Goal: Task Accomplishment & Management: Manage account settings

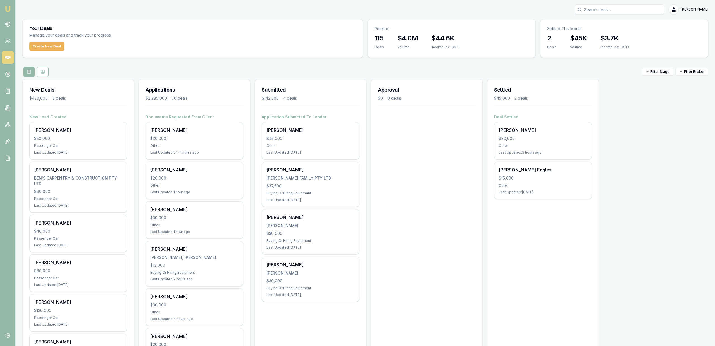
click at [317, 67] on div "Filter Stage Filter Broker" at bounding box center [365, 72] width 686 height 10
drag, startPoint x: 361, startPoint y: 202, endPoint x: 354, endPoint y: 61, distance: 141.3
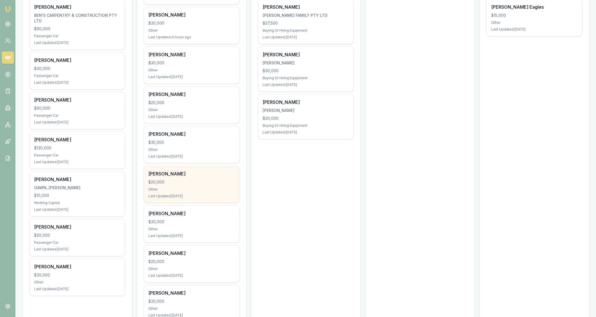
scroll to position [176, 0]
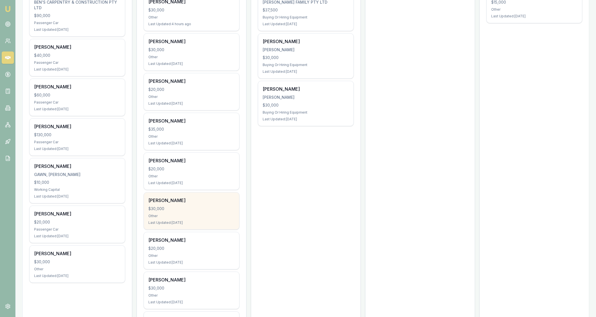
click at [213, 203] on div "Bevan Hayward $30,000 Other Last Updated: 1 day ago" at bounding box center [191, 210] width 95 height 37
click at [216, 198] on div "[PERSON_NAME]" at bounding box center [191, 200] width 86 height 7
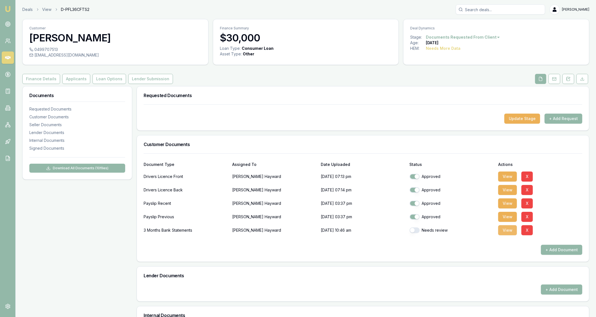
click at [502, 229] on button "View" at bounding box center [507, 230] width 19 height 10
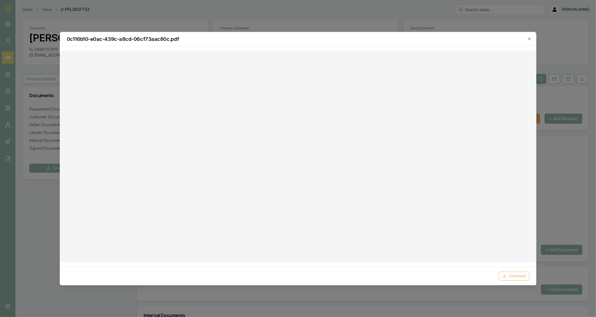
click at [497, 276] on div "Download" at bounding box center [297, 275] width 463 height 9
click at [499, 276] on div "Download" at bounding box center [297, 275] width 463 height 9
click at [502, 275] on button "Download" at bounding box center [514, 275] width 31 height 9
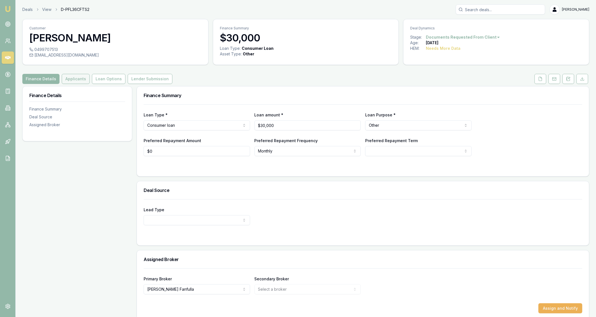
click at [81, 82] on button "Applicants" at bounding box center [76, 79] width 28 height 10
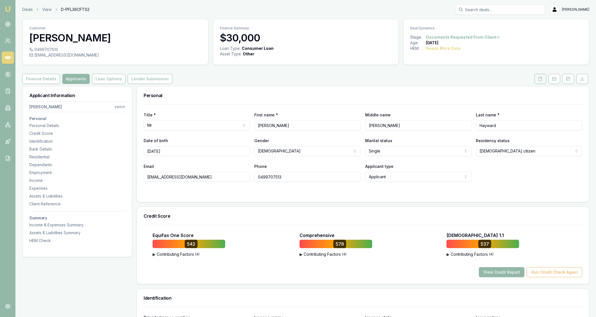
click at [542, 83] on button at bounding box center [540, 79] width 12 height 10
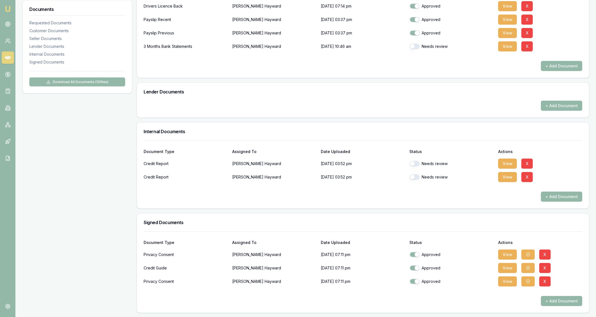
scroll to position [37, 0]
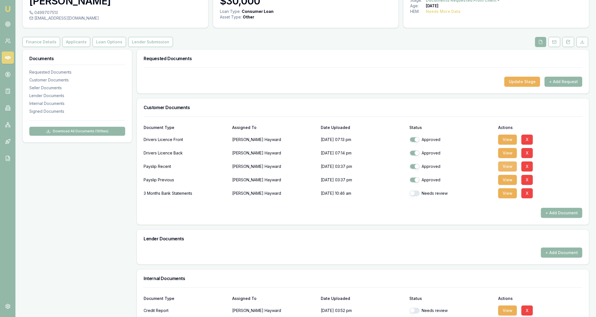
click at [509, 164] on button "View" at bounding box center [507, 166] width 19 height 10
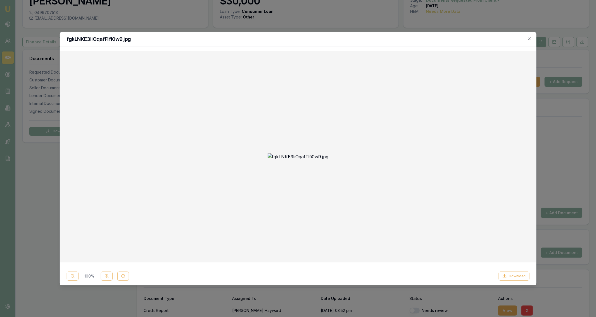
click at [283, 153] on img at bounding box center [297, 156] width 61 height 7
drag, startPoint x: 293, startPoint y: 144, endPoint x: 292, endPoint y: 150, distance: 6.5
click at [293, 153] on img at bounding box center [297, 156] width 61 height 7
click at [110, 279] on button at bounding box center [107, 275] width 12 height 9
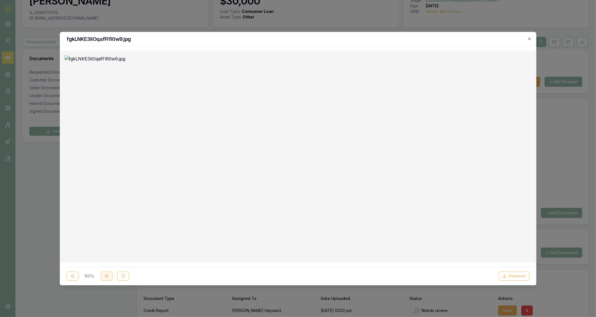
click at [110, 279] on button at bounding box center [107, 275] width 12 height 9
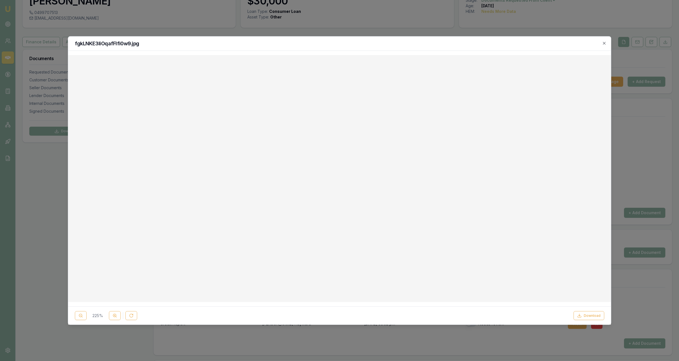
scroll to position [297, 0]
click at [91, 31] on div at bounding box center [339, 180] width 679 height 361
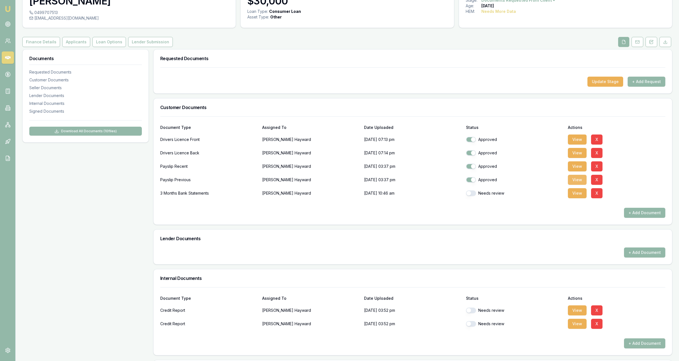
click at [577, 182] on button "View" at bounding box center [577, 180] width 19 height 10
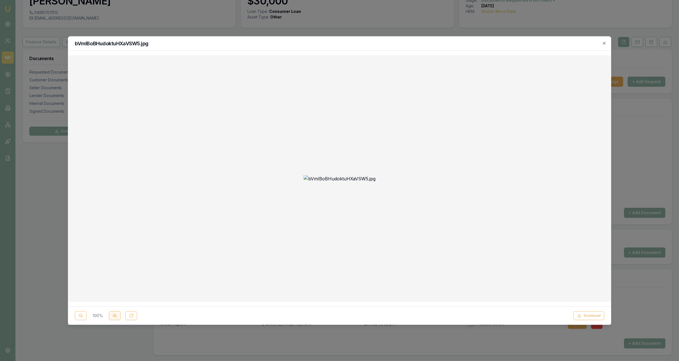
click at [117, 316] on icon at bounding box center [115, 315] width 4 height 4
click at [111, 312] on button at bounding box center [115, 315] width 12 height 9
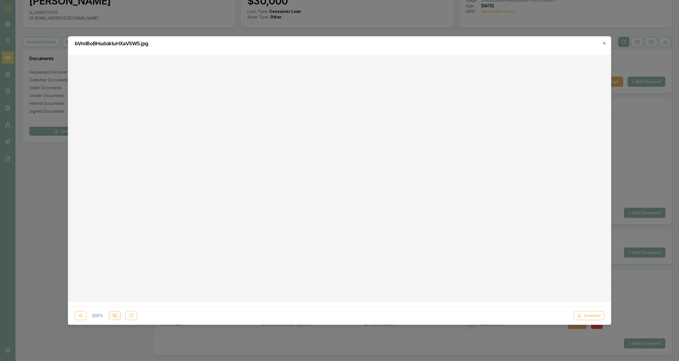
click at [113, 315] on icon at bounding box center [115, 315] width 4 height 4
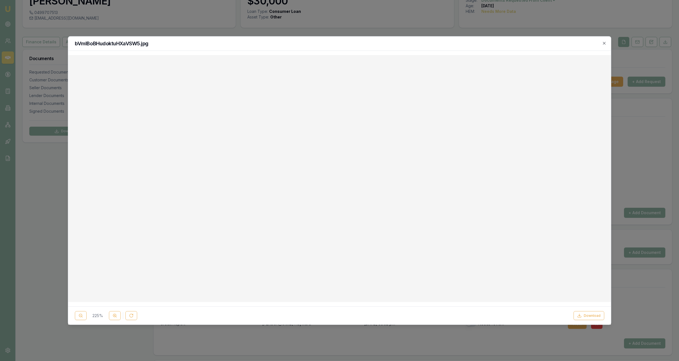
click at [322, 20] on div at bounding box center [339, 180] width 679 height 361
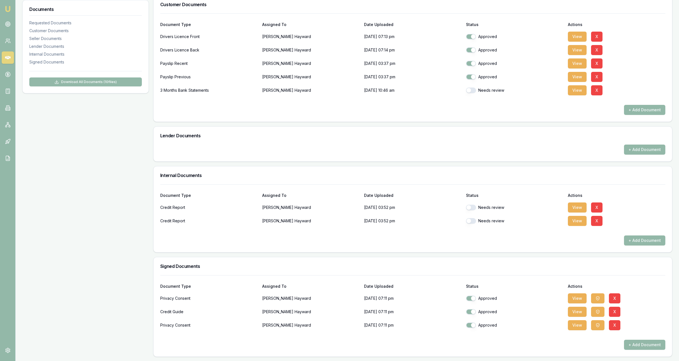
scroll to position [0, 0]
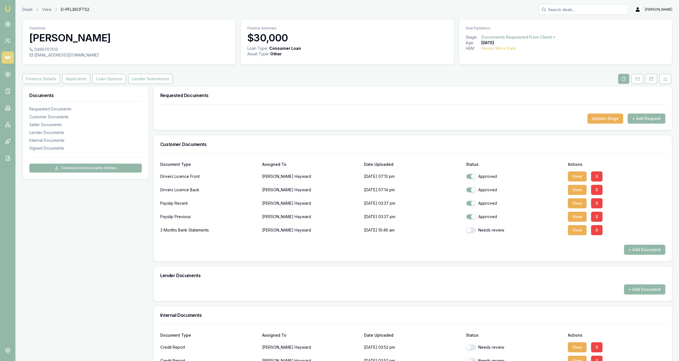
click at [83, 73] on div "Customer [PERSON_NAME] 0499707513 [EMAIL_ADDRESS][DOMAIN_NAME] Finance Summary …" at bounding box center [347, 257] width 650 height 477
click at [82, 81] on button "Applicants" at bounding box center [76, 79] width 28 height 10
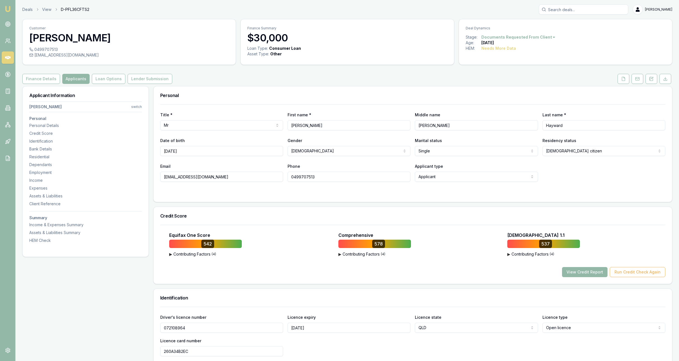
click at [596, 79] on icon at bounding box center [624, 79] width 4 height 4
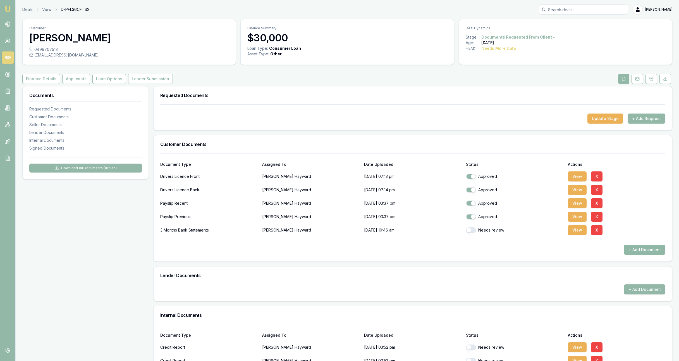
click at [596, 249] on button "+ Add Document" at bounding box center [644, 249] width 41 height 10
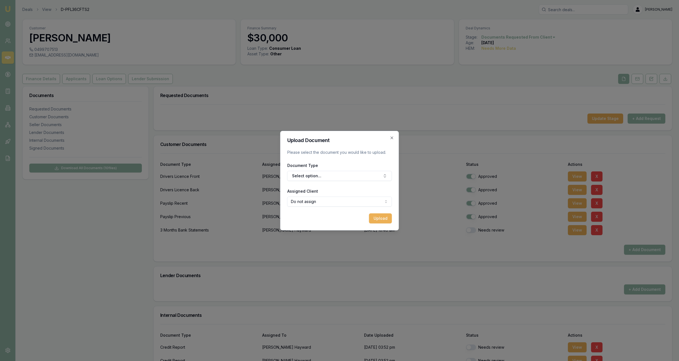
click at [389, 138] on h2 "Upload Document" at bounding box center [339, 140] width 105 height 5
click at [395, 138] on div "Upload Document Please select the document you would like to upload. Document T…" at bounding box center [340, 180] width 119 height 99
click at [396, 139] on div "Upload Document Please select the document you would like to upload. Document T…" at bounding box center [340, 180] width 119 height 99
drag, startPoint x: 394, startPoint y: 138, endPoint x: 448, endPoint y: 135, distance: 53.5
click at [394, 138] on icon "button" at bounding box center [392, 138] width 4 height 4
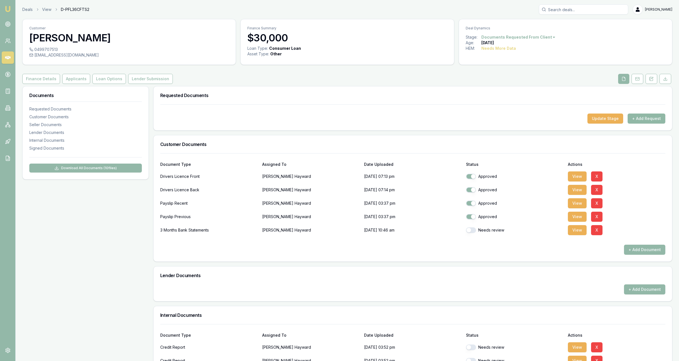
click at [596, 117] on button "+ Add Request" at bounding box center [647, 118] width 38 height 10
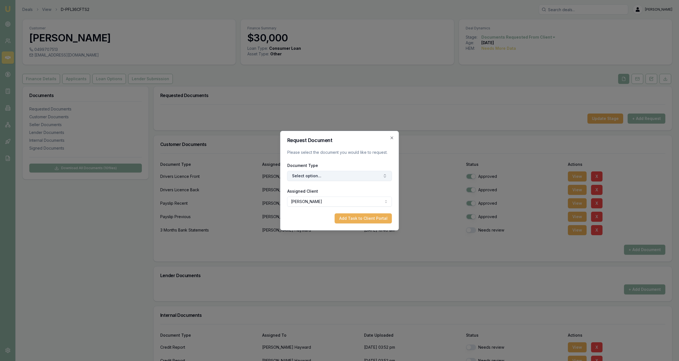
click at [337, 174] on button "Select option..." at bounding box center [339, 176] width 105 height 10
type input "medic"
click at [373, 219] on button "Add Task to Client Portal" at bounding box center [363, 218] width 57 height 10
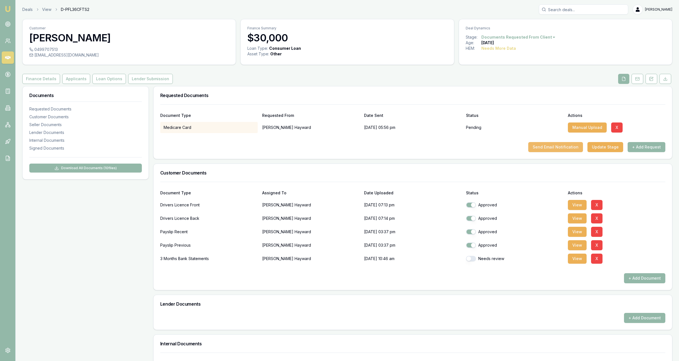
click at [581, 149] on button "Send Email Notification" at bounding box center [556, 147] width 55 height 10
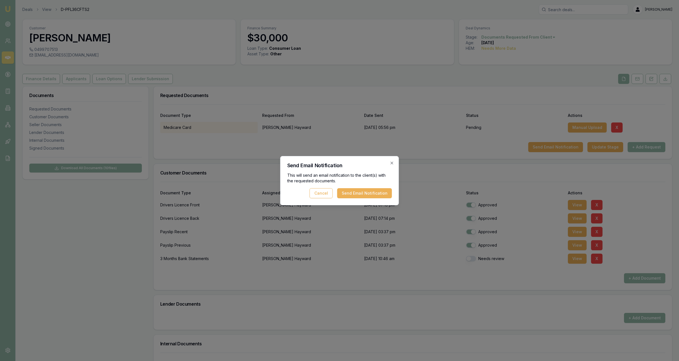
click at [379, 191] on button "Send Email Notification" at bounding box center [365, 193] width 55 height 10
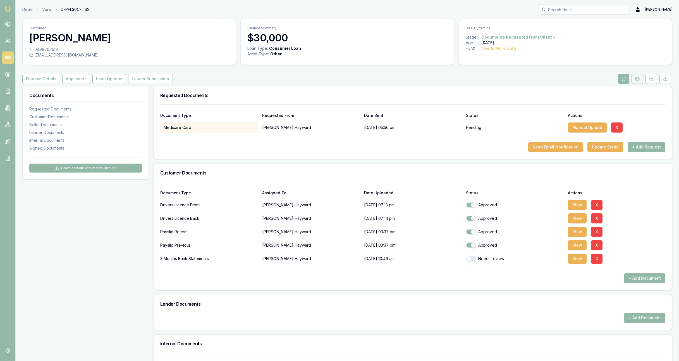
click at [596, 82] on button at bounding box center [638, 79] width 12 height 10
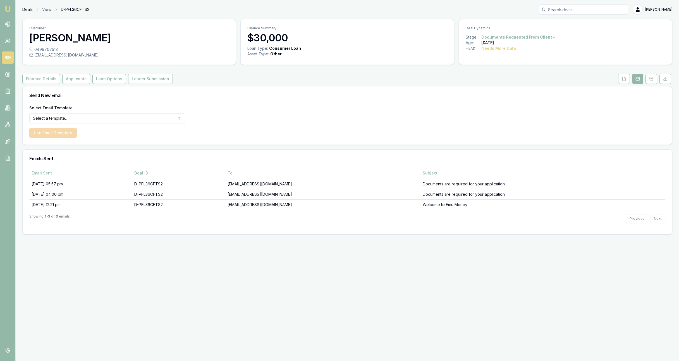
click at [30, 9] on link "Deals" at bounding box center [27, 10] width 10 height 6
